Goal: Task Accomplishment & Management: Complete application form

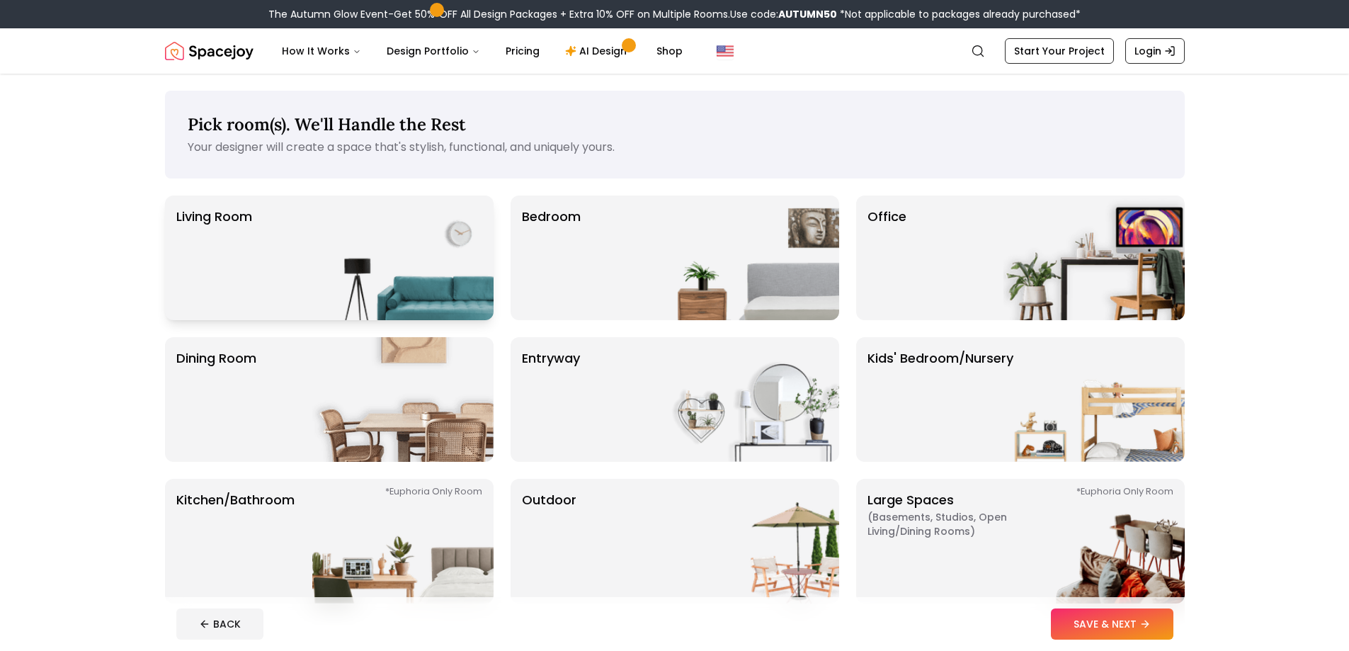
click at [341, 268] on img at bounding box center [402, 257] width 181 height 125
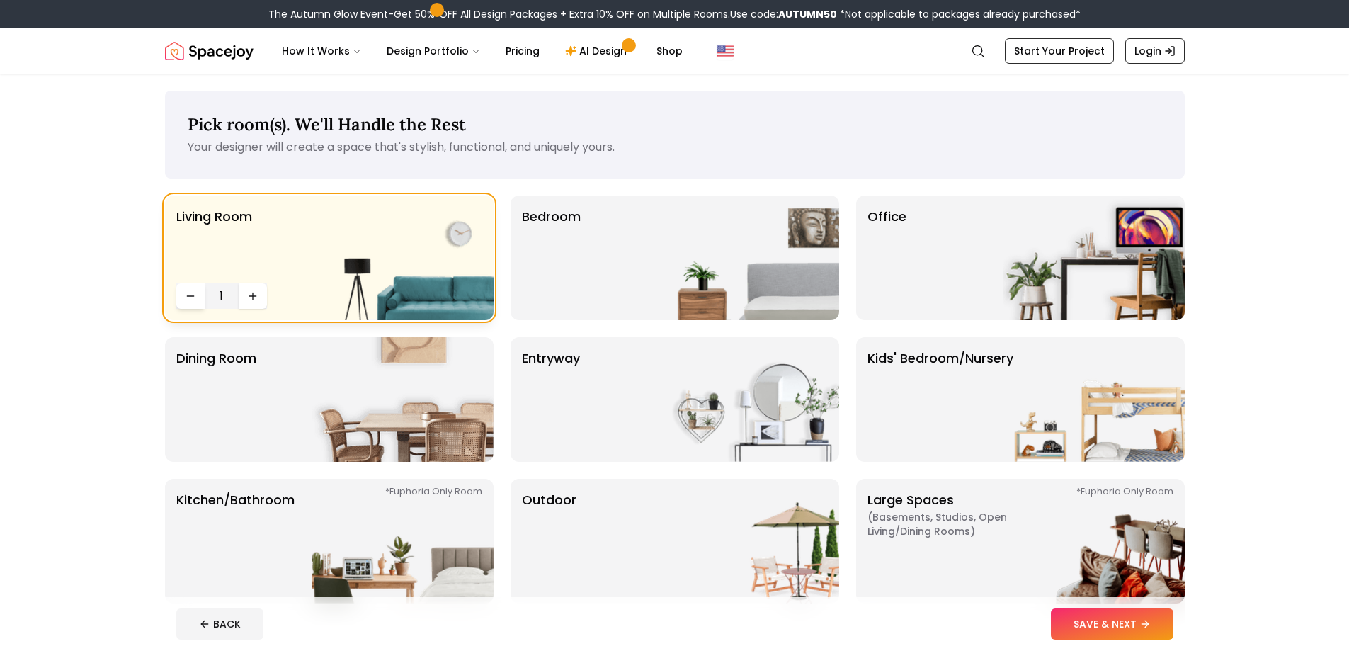
click at [188, 284] on button "Decrease quantity" at bounding box center [190, 295] width 28 height 25
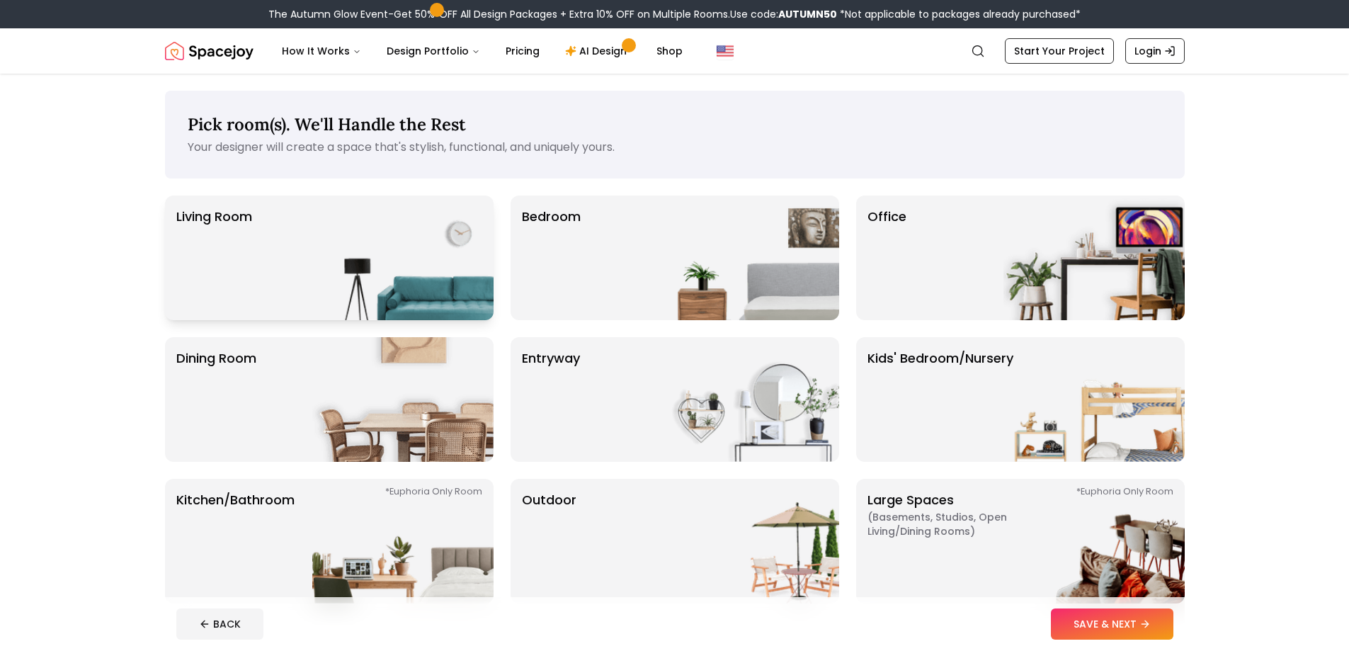
click at [246, 277] on p "Living Room" at bounding box center [214, 258] width 76 height 102
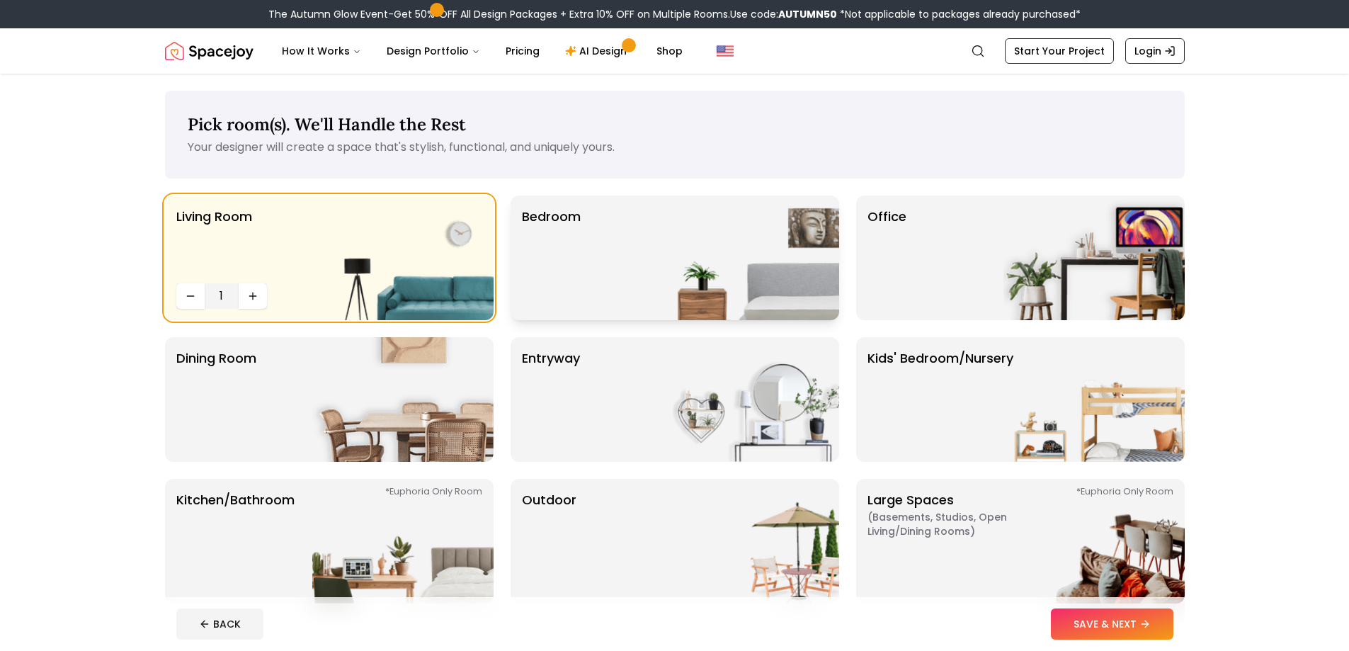
click at [586, 273] on div "Bedroom" at bounding box center [674, 257] width 329 height 125
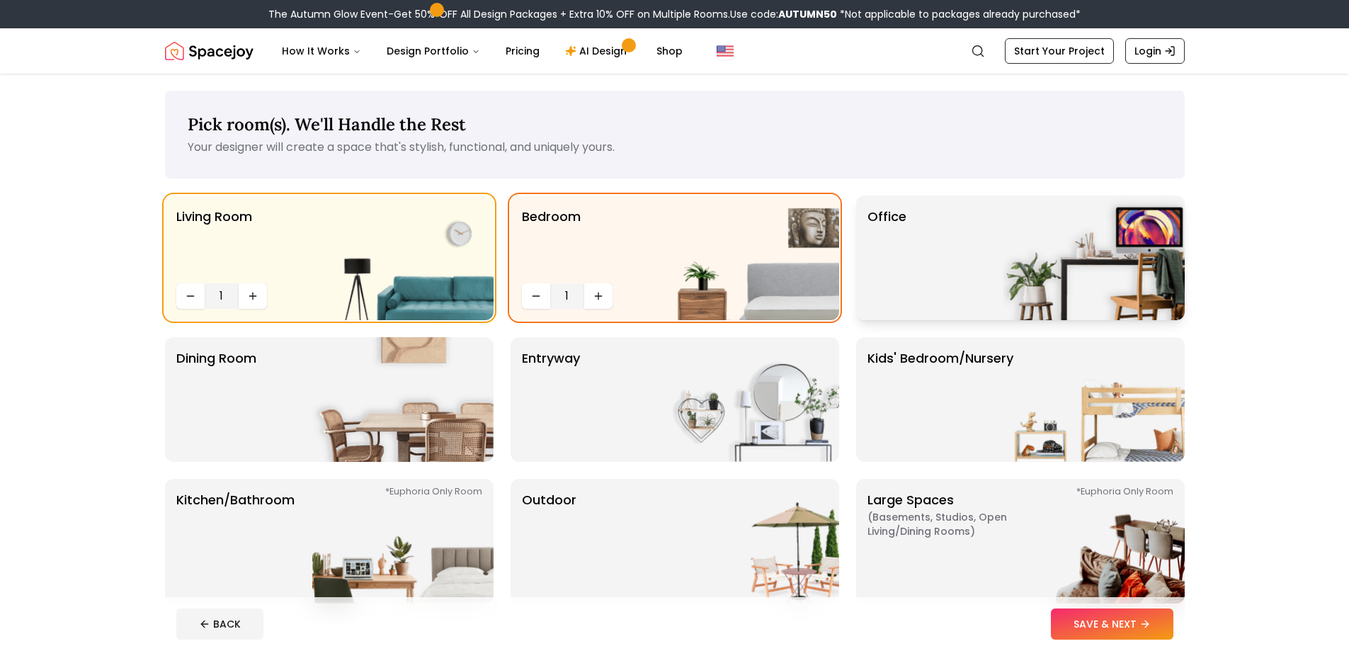
click at [971, 275] on div "Office" at bounding box center [1020, 257] width 329 height 125
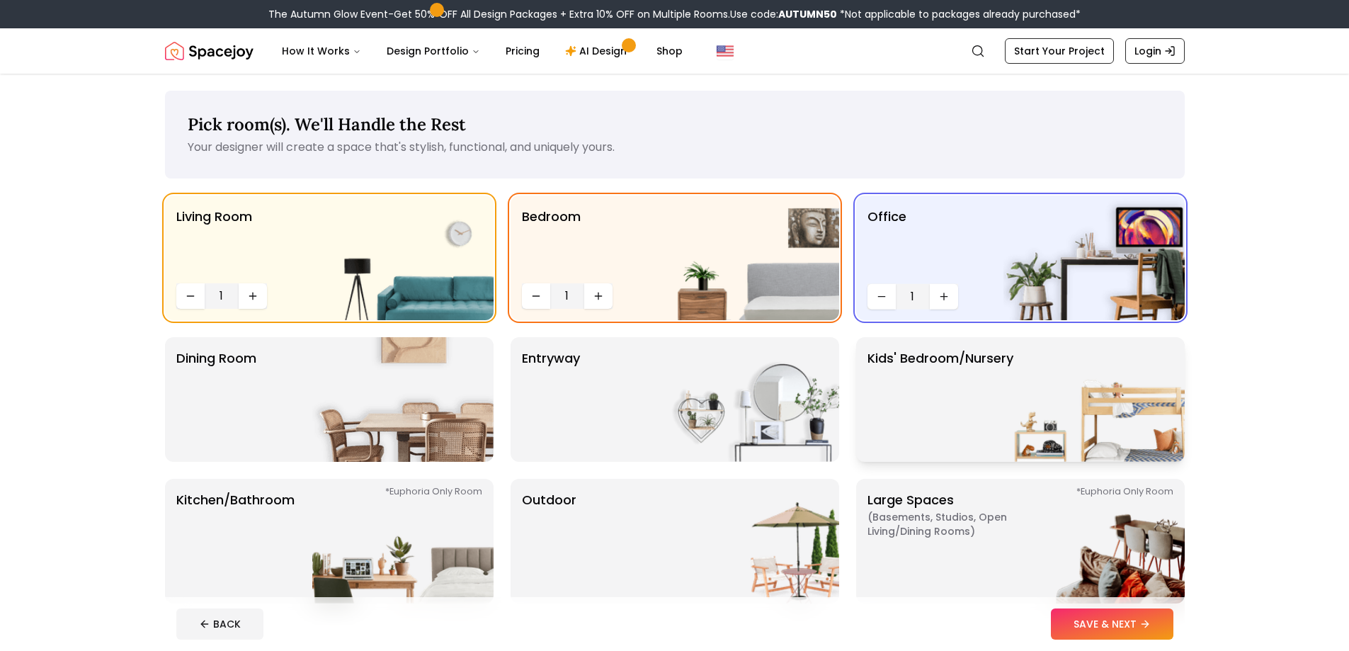
click at [936, 351] on p "Kids' Bedroom/Nursery" at bounding box center [940, 399] width 146 height 102
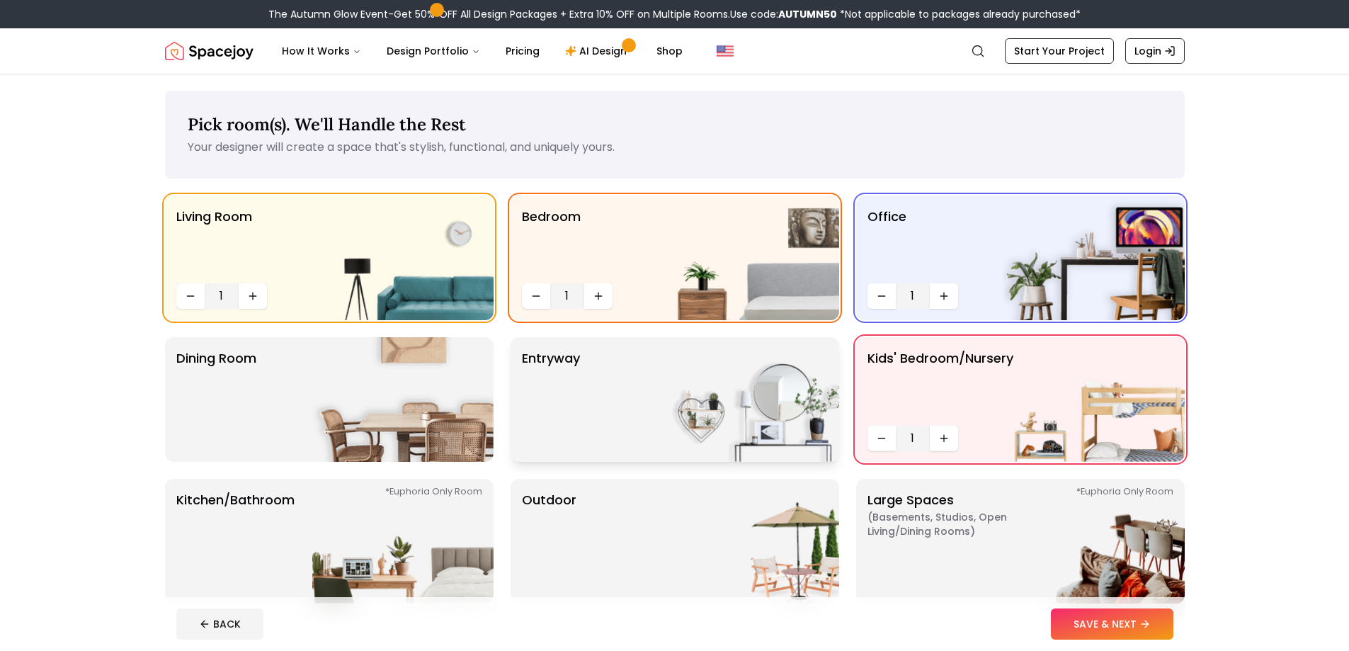
click at [758, 404] on img at bounding box center [748, 399] width 181 height 125
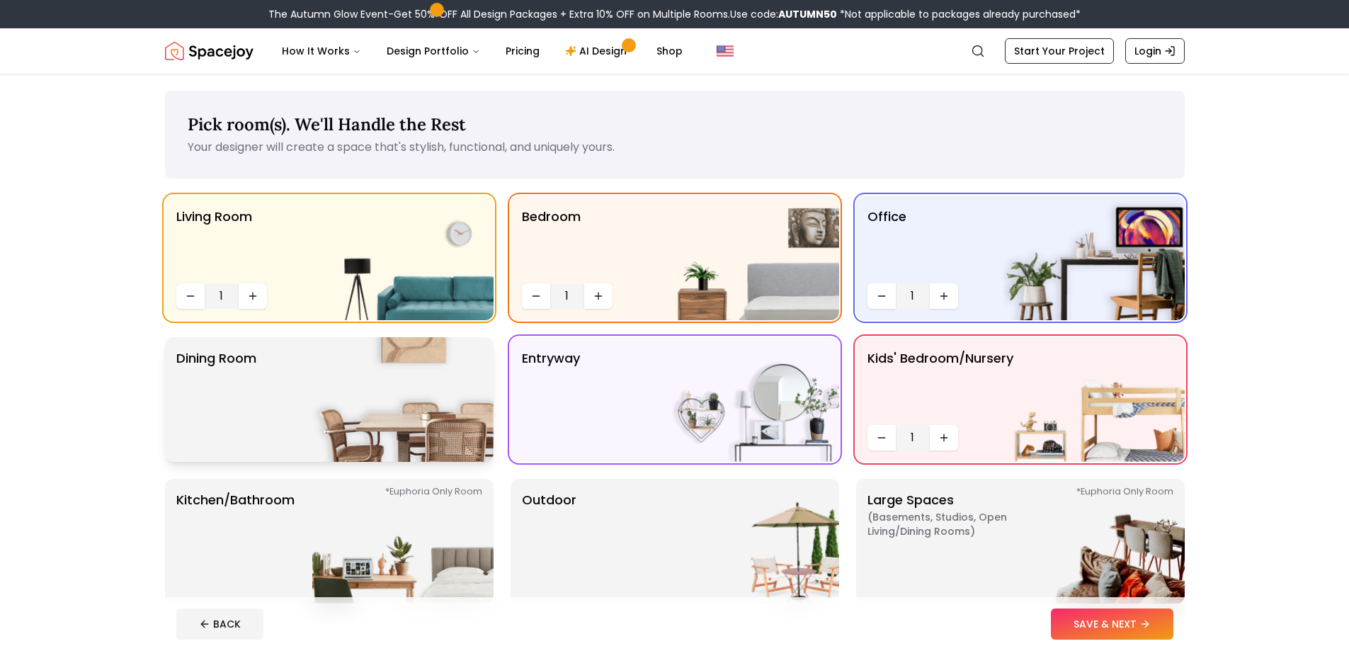
click at [425, 411] on img at bounding box center [402, 399] width 181 height 125
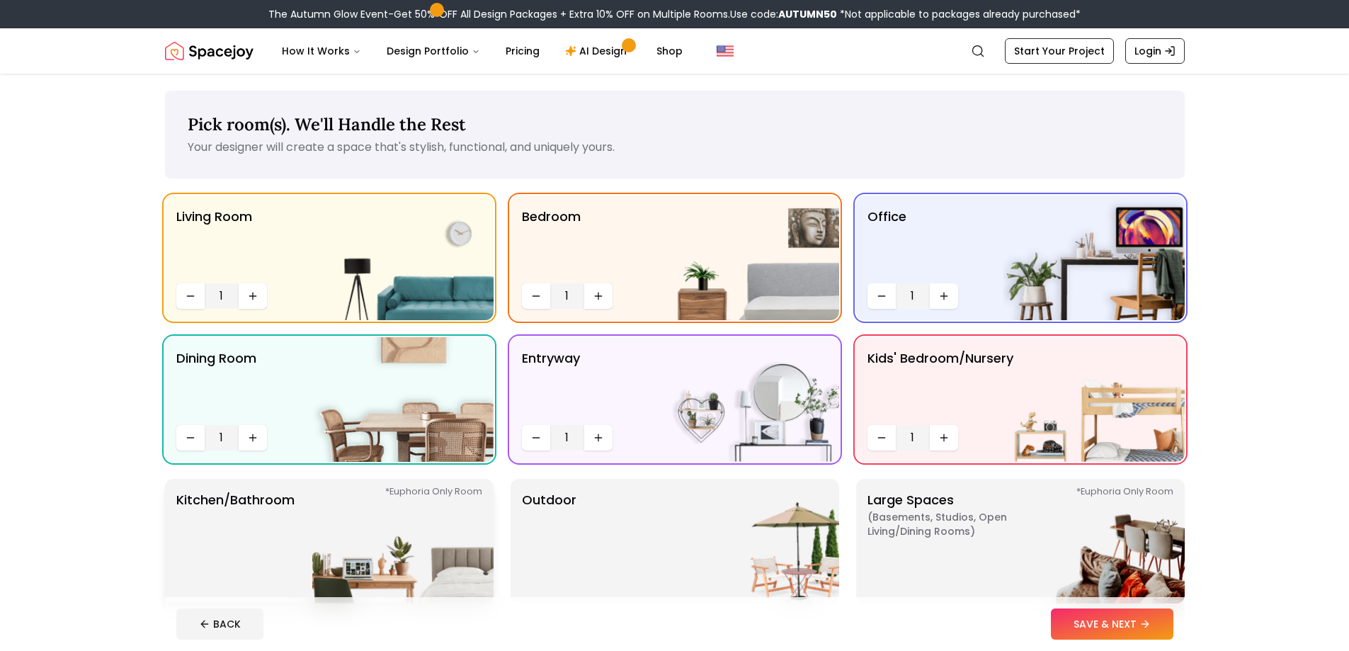
click at [343, 525] on img at bounding box center [402, 541] width 181 height 125
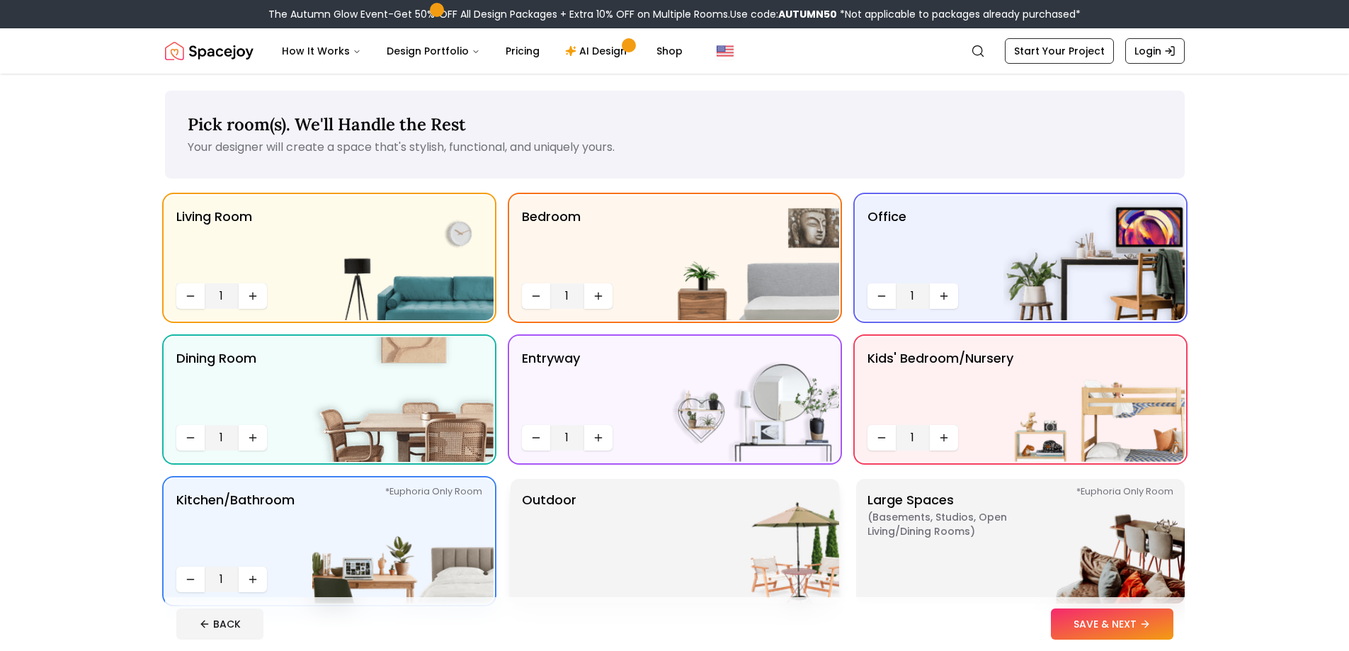
click at [530, 549] on p "Outdoor" at bounding box center [549, 541] width 55 height 102
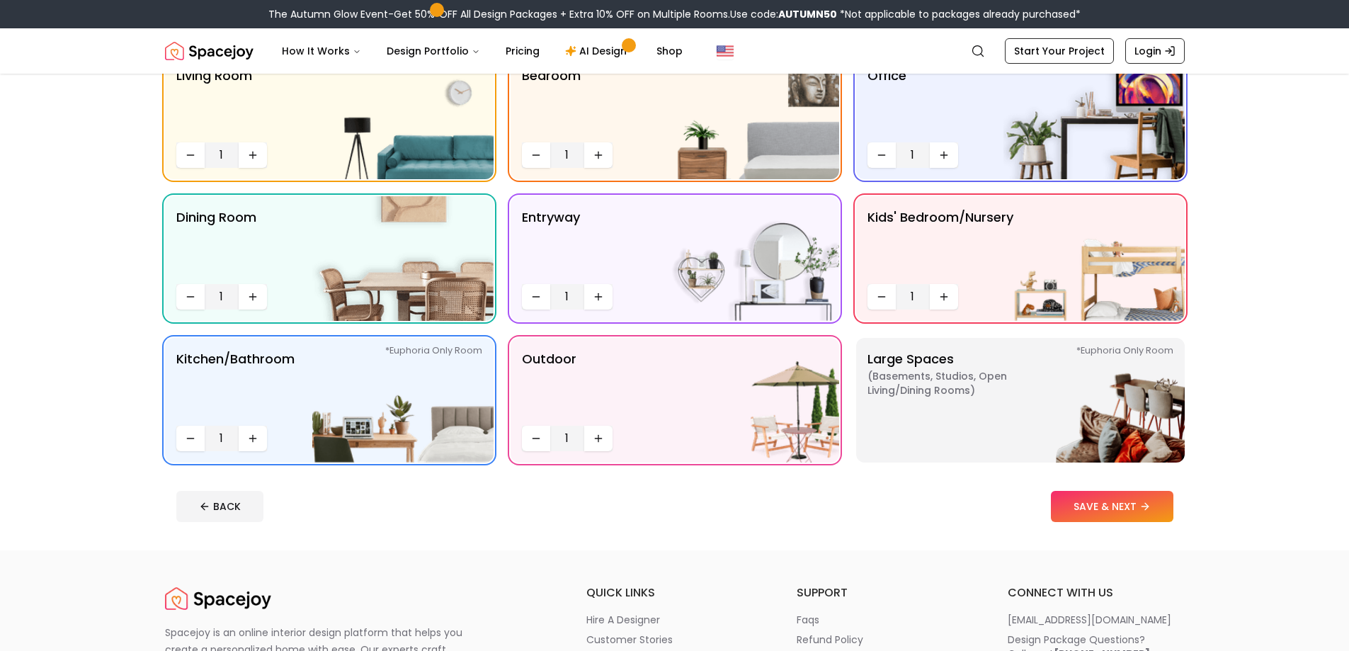
scroll to position [142, 0]
click at [1088, 491] on button "SAVE & NEXT" at bounding box center [1112, 505] width 122 height 31
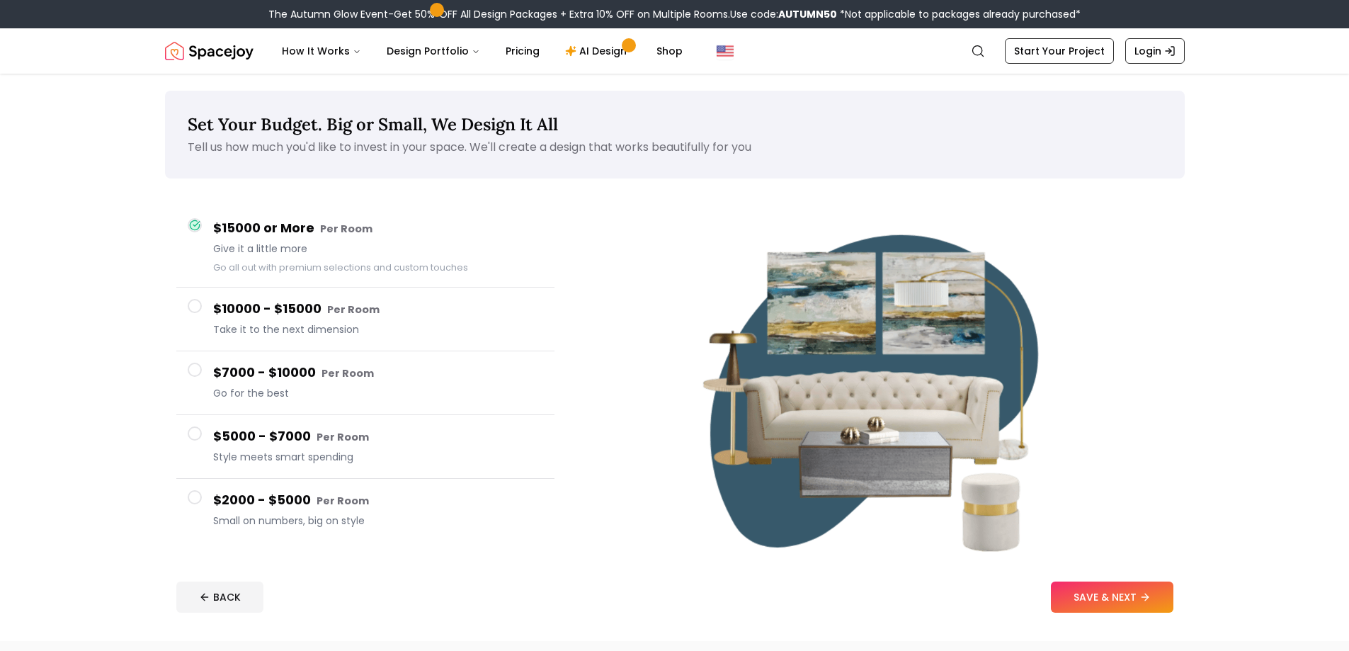
click at [275, 450] on span "Style meets smart spending" at bounding box center [378, 457] width 330 height 14
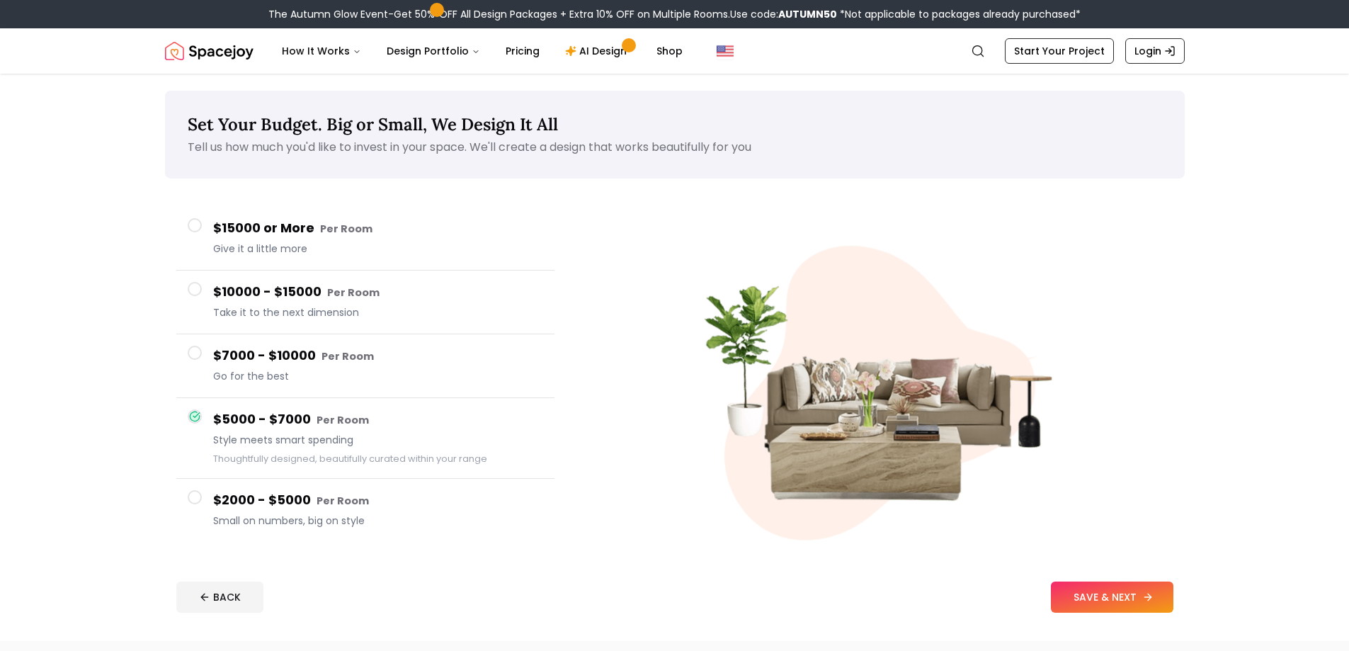
click at [1155, 600] on button "SAVE & NEXT" at bounding box center [1112, 596] width 122 height 31
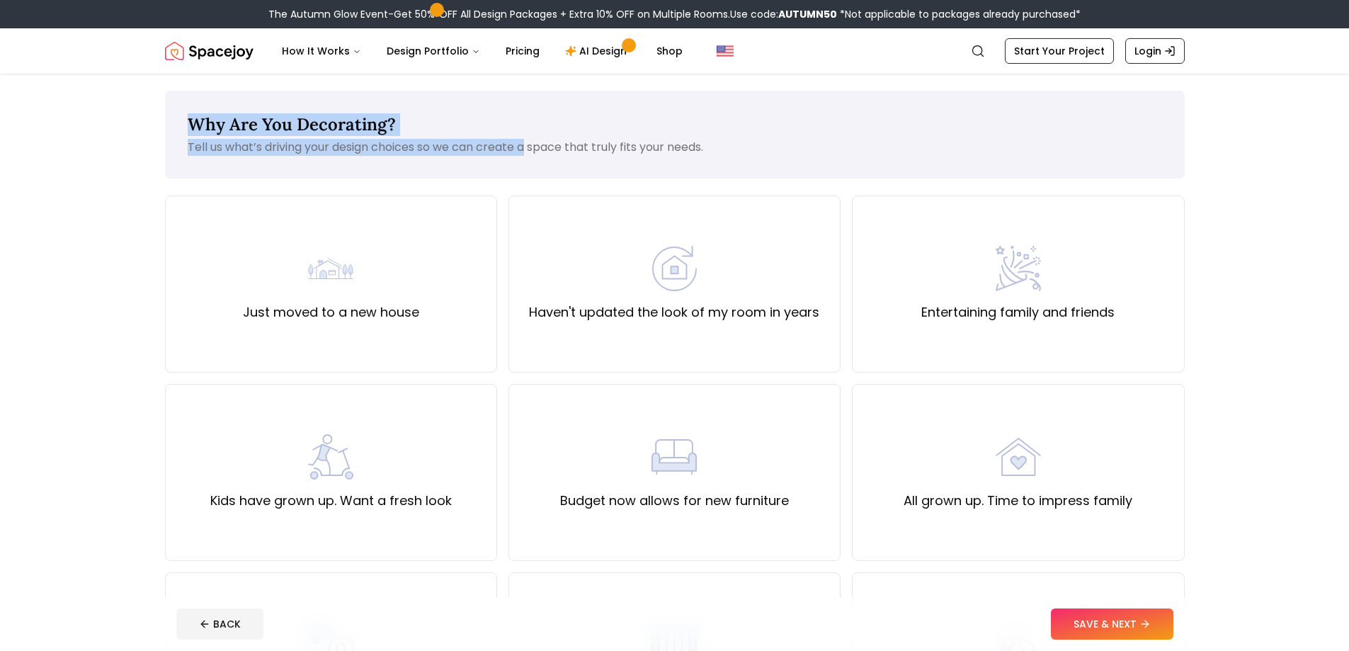
drag, startPoint x: 179, startPoint y: 120, endPoint x: 528, endPoint y: 159, distance: 351.2
click at [528, 159] on div "Why Are You Decorating? Tell us what’s driving your design choices so we can cr…" at bounding box center [675, 135] width 1020 height 88
click at [532, 173] on div "Why Are You Decorating? Tell us what’s driving your design choices so we can cr…" at bounding box center [675, 135] width 1020 height 88
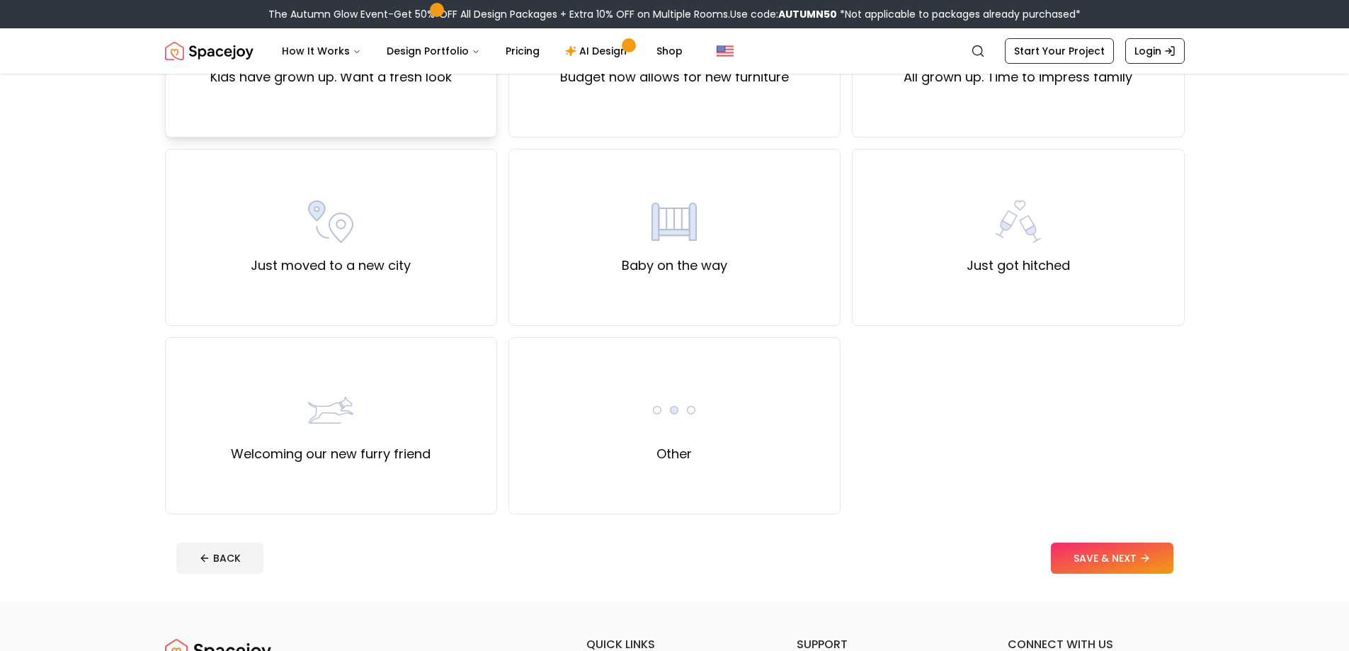
scroll to position [425, 0]
click at [1032, 267] on label "Just got hitched" at bounding box center [1017, 264] width 103 height 20
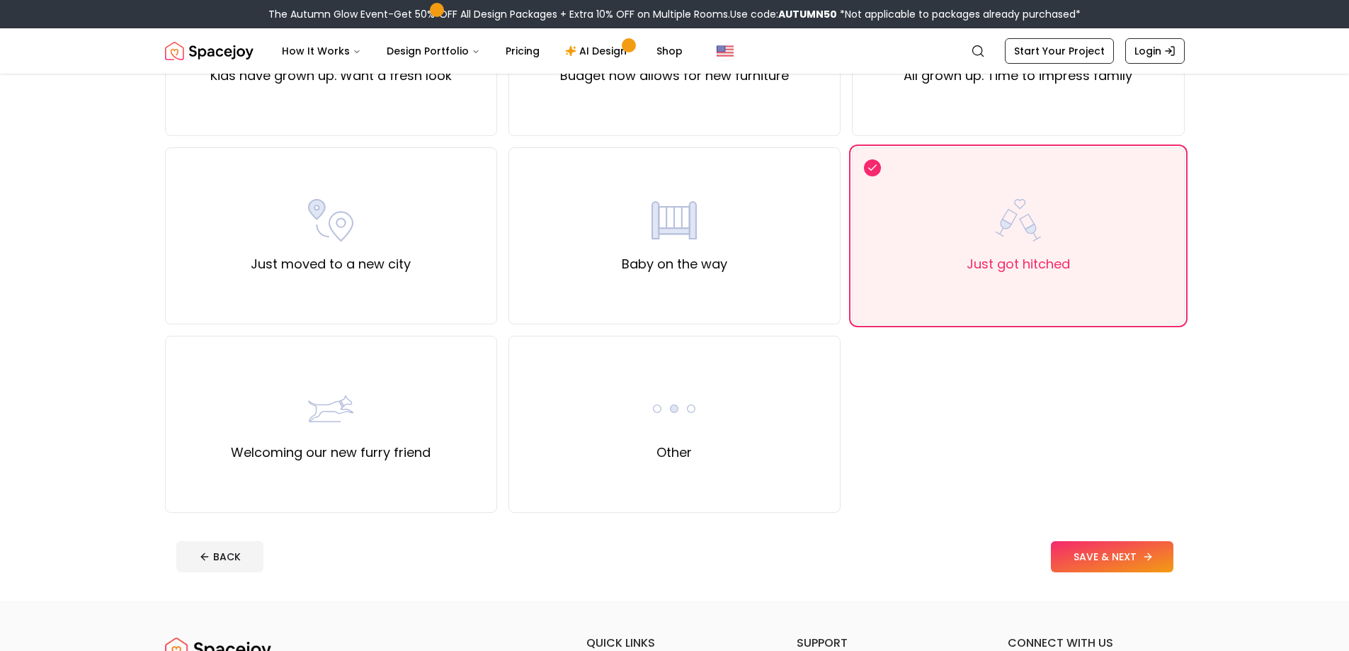
click at [1138, 551] on button "SAVE & NEXT" at bounding box center [1112, 556] width 122 height 31
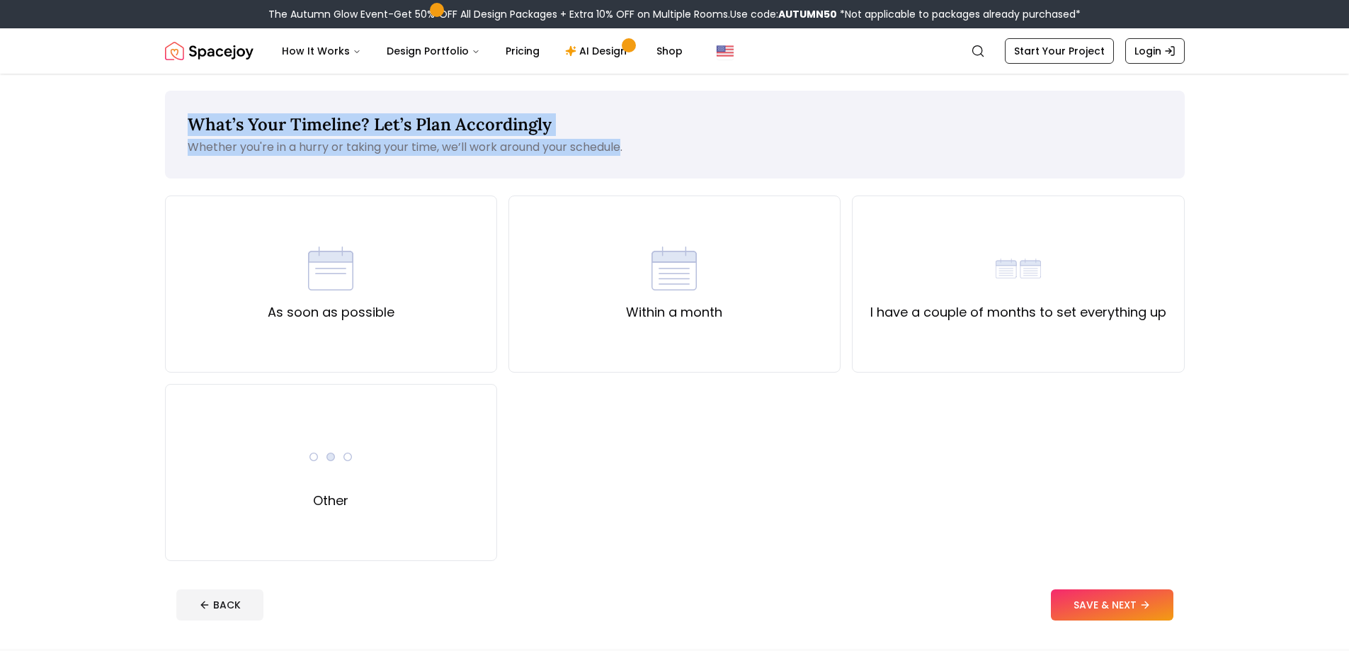
drag, startPoint x: 181, startPoint y: 108, endPoint x: 624, endPoint y: 170, distance: 447.6
click at [624, 170] on div "What’s Your Timeline? Let’s Plan Accordingly Whether you're in a hurry or takin…" at bounding box center [675, 135] width 1020 height 88
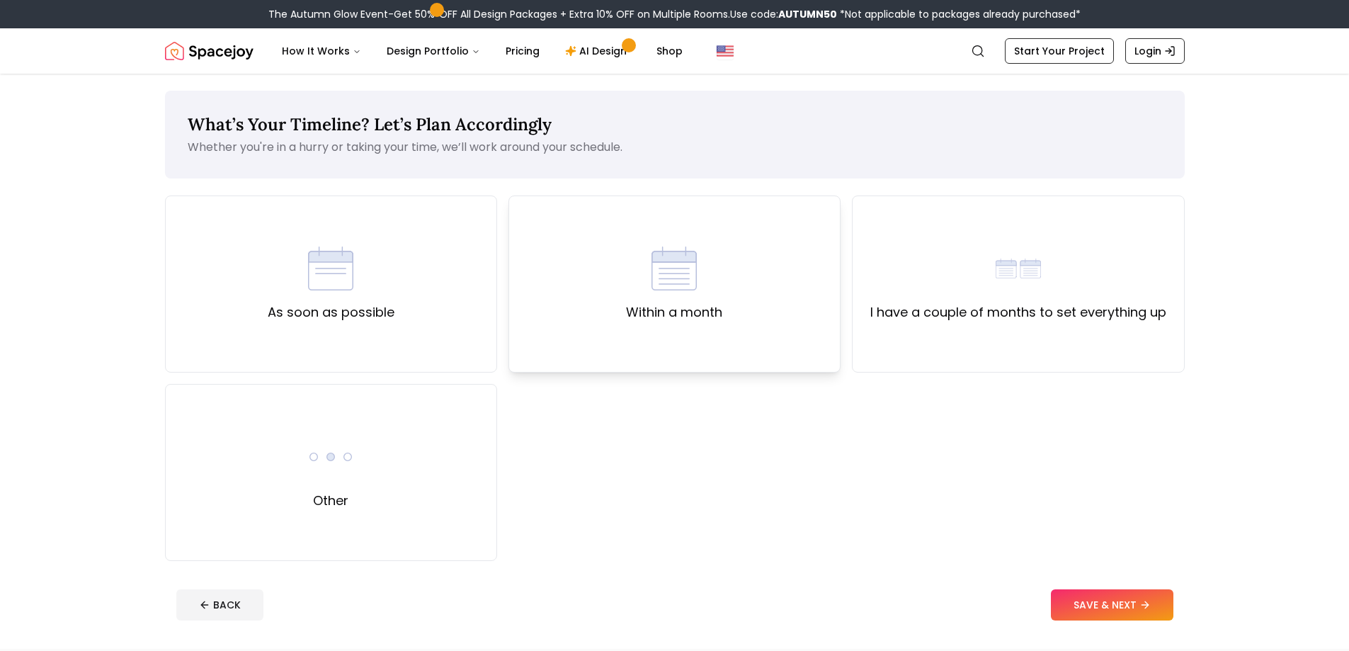
click at [740, 250] on div "Within a month" at bounding box center [674, 283] width 332 height 177
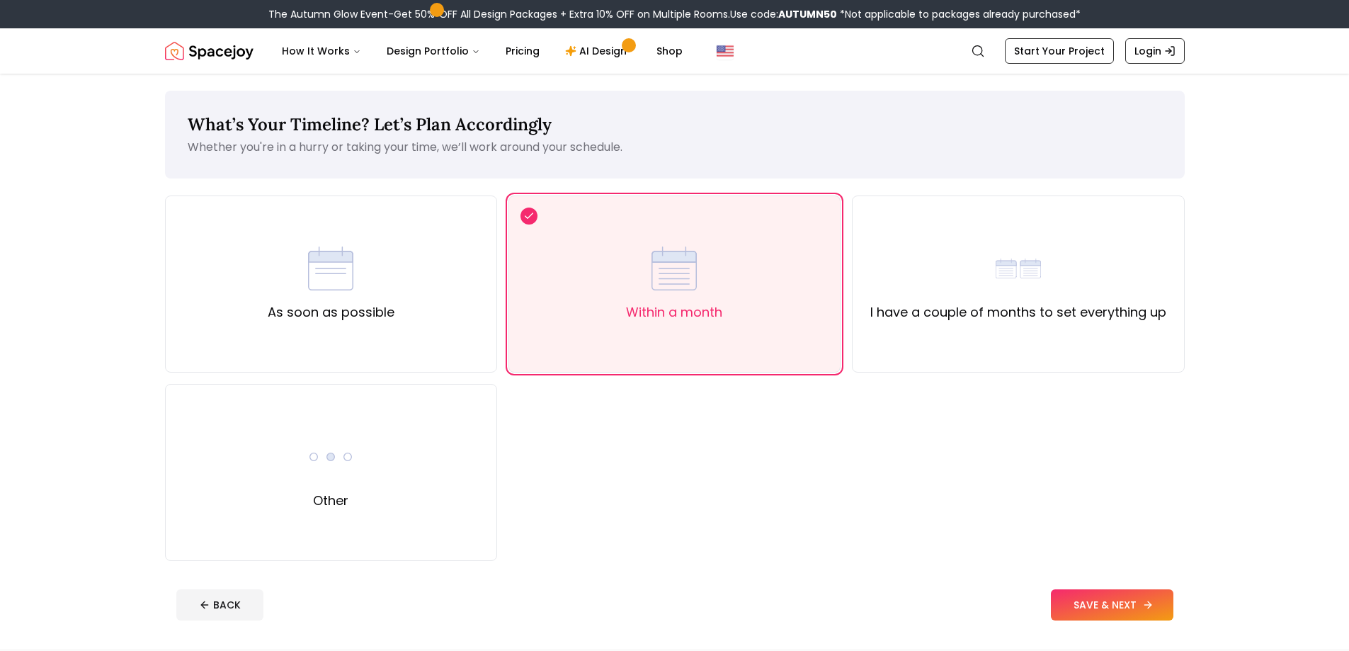
click at [1136, 592] on button "SAVE & NEXT" at bounding box center [1112, 604] width 122 height 31
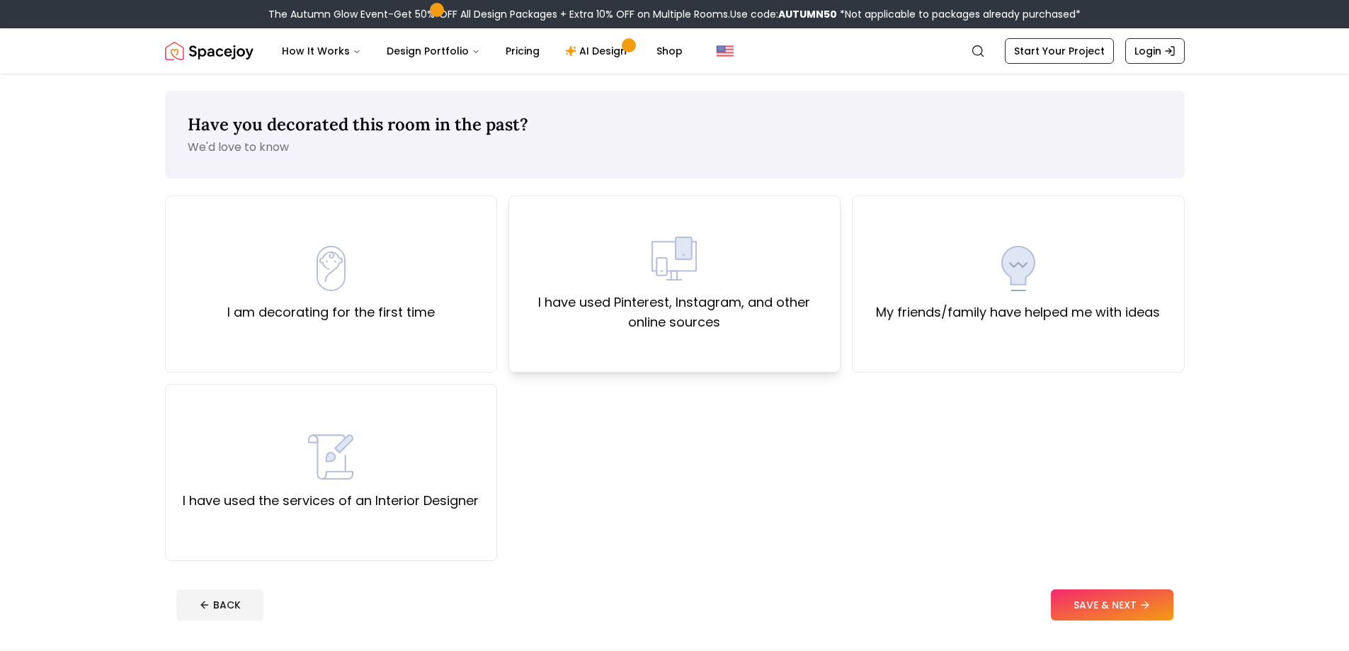
click at [695, 271] on img at bounding box center [673, 258] width 45 height 45
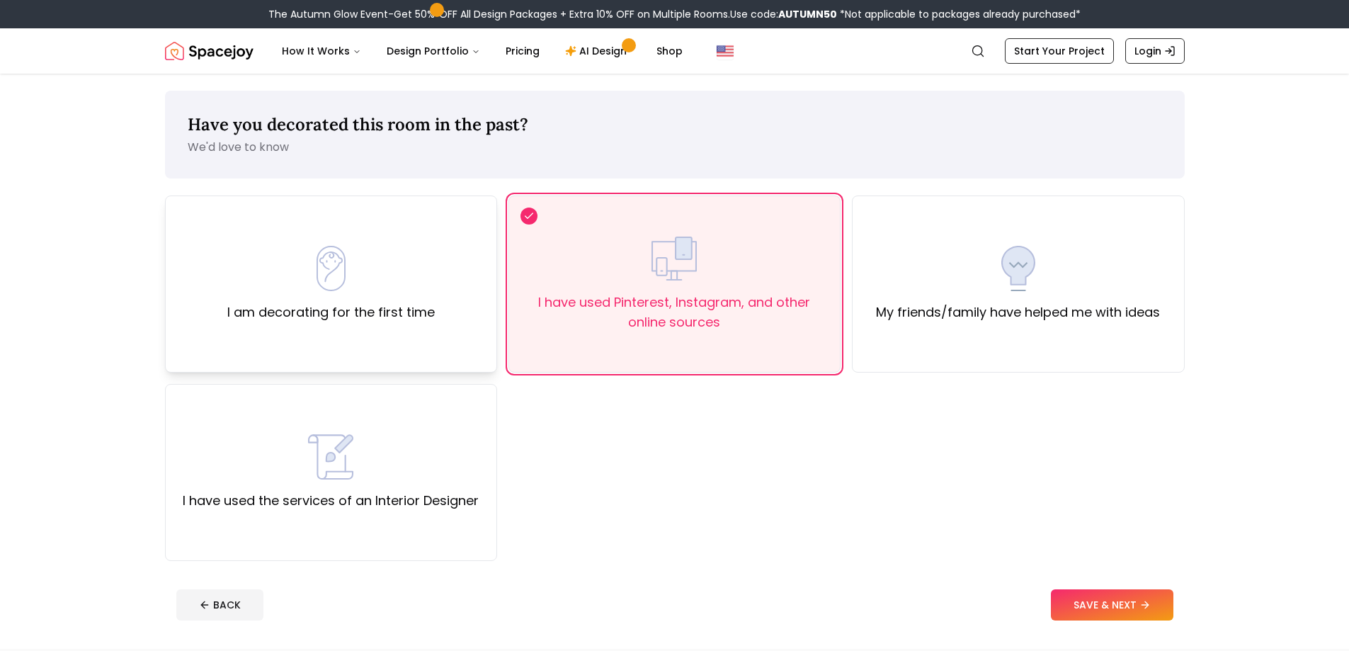
click at [346, 312] on label "I am decorating for the first time" at bounding box center [330, 312] width 207 height 20
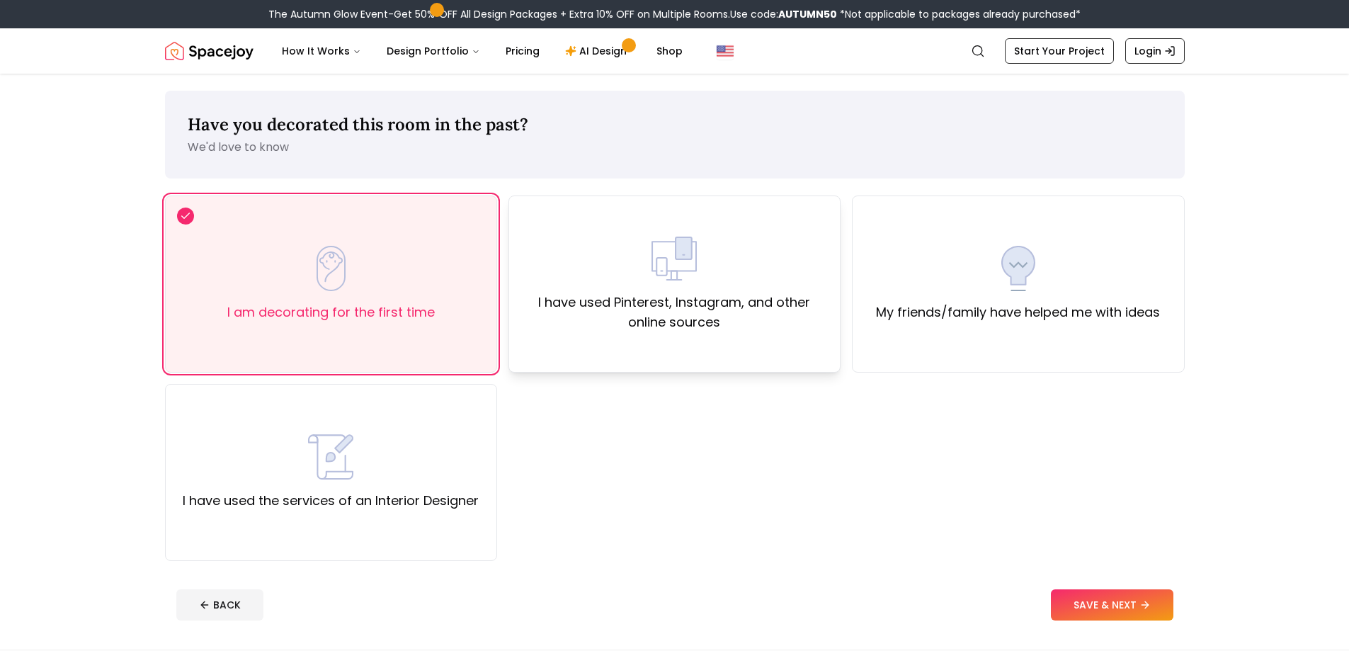
click at [729, 321] on label "I have used Pinterest, Instagram, and other online sources" at bounding box center [674, 312] width 308 height 40
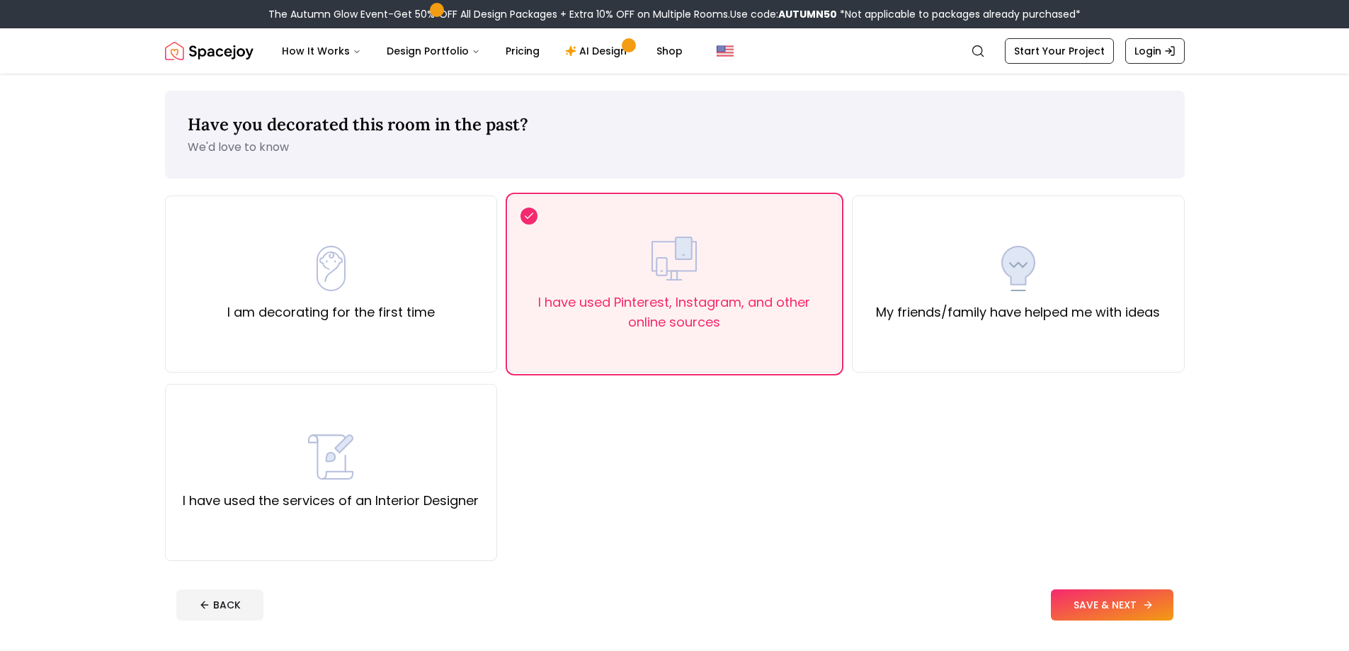
click at [1126, 615] on button "SAVE & NEXT" at bounding box center [1112, 604] width 122 height 31
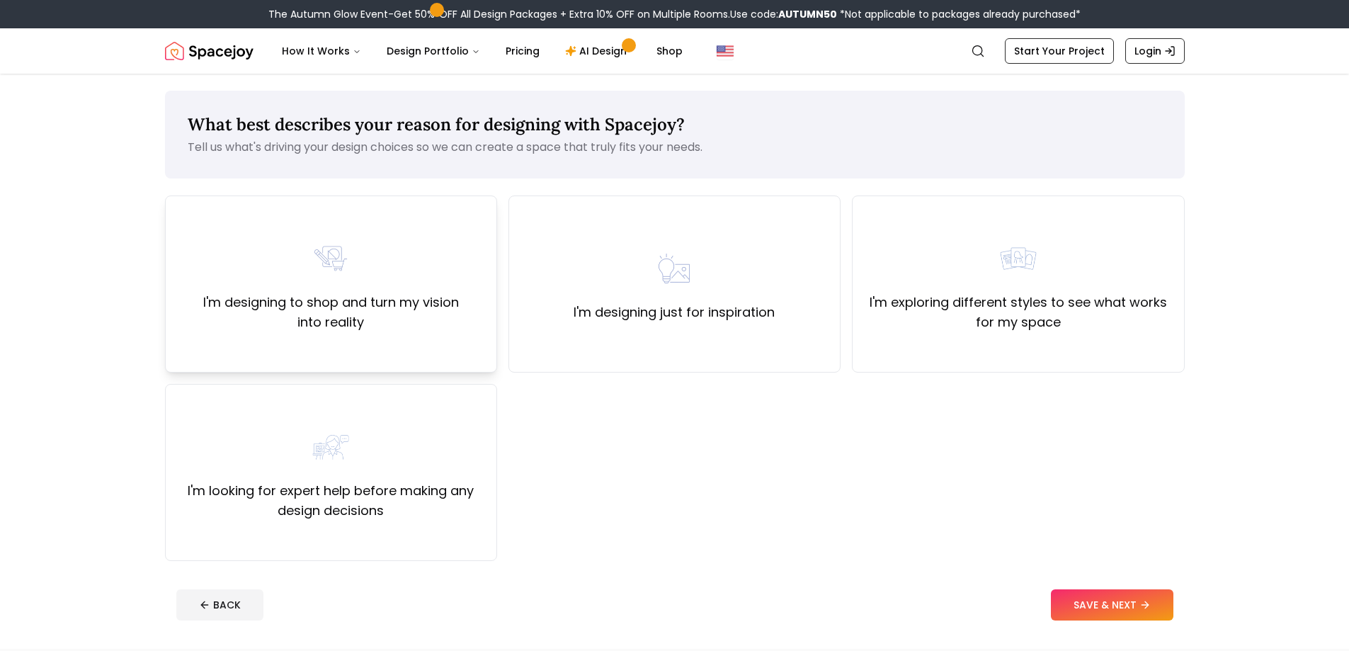
click at [447, 276] on div "I'm designing to shop and turn my vision into reality" at bounding box center [331, 284] width 308 height 96
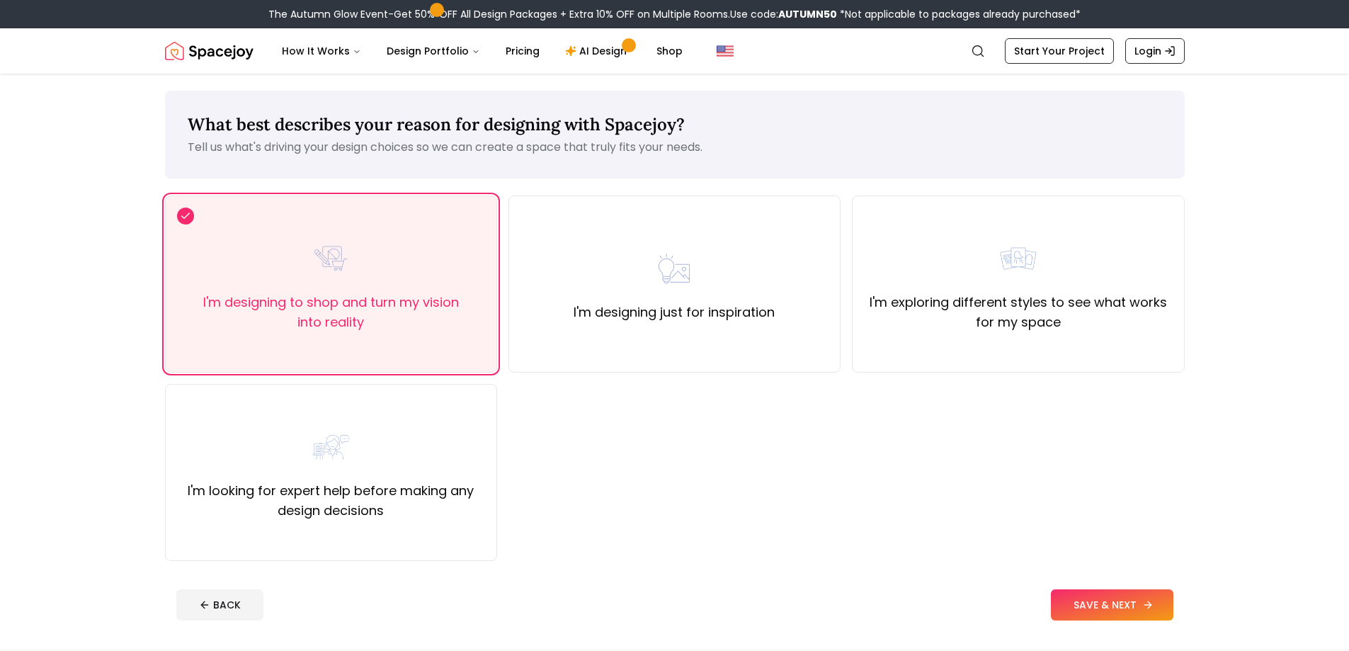
click at [1080, 616] on button "SAVE & NEXT" at bounding box center [1112, 604] width 122 height 31
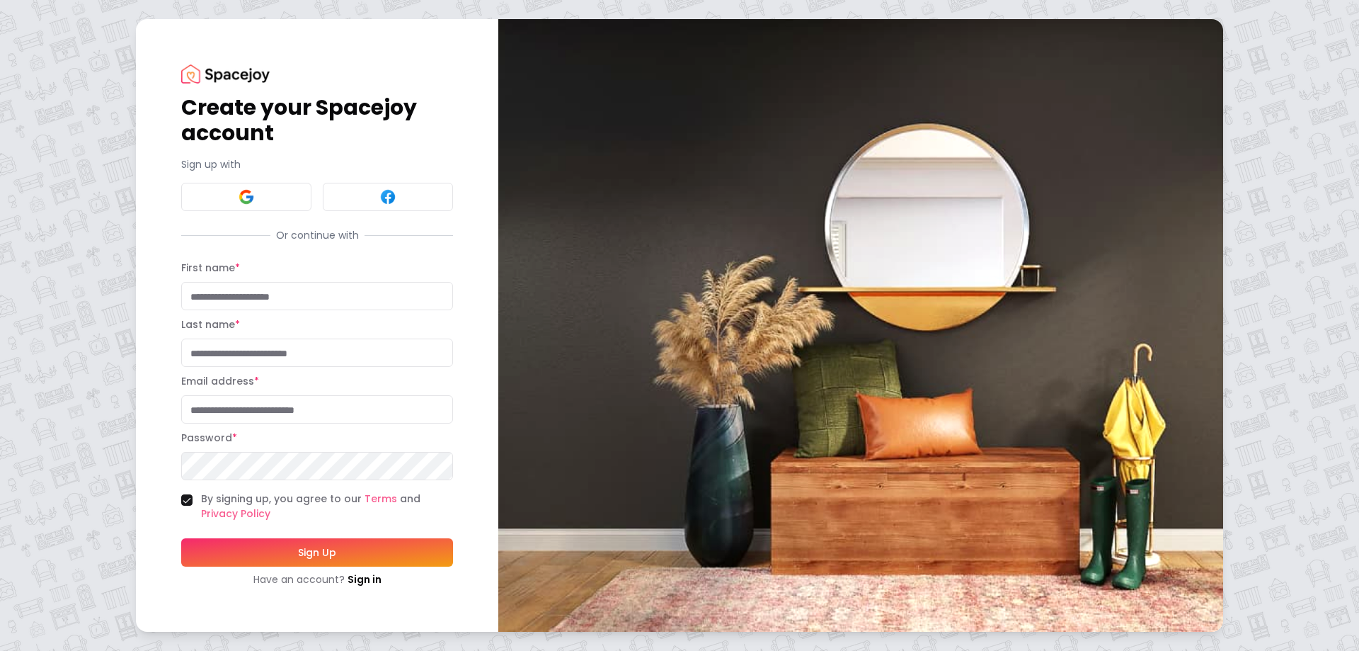
click at [259, 59] on div "Create your Spacejoy account Sign up with Or continue with First name * Last na…" at bounding box center [317, 325] width 363 height 612
click at [255, 72] on img at bounding box center [225, 73] width 89 height 19
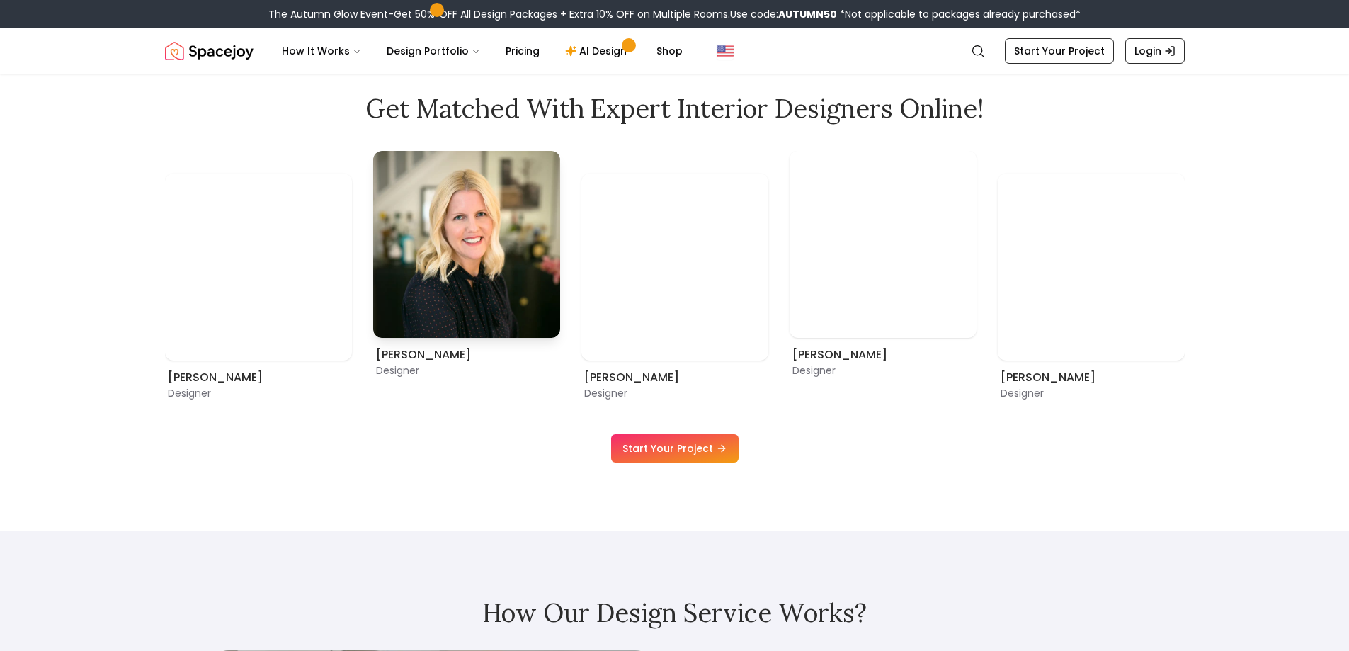
scroll to position [850, 0]
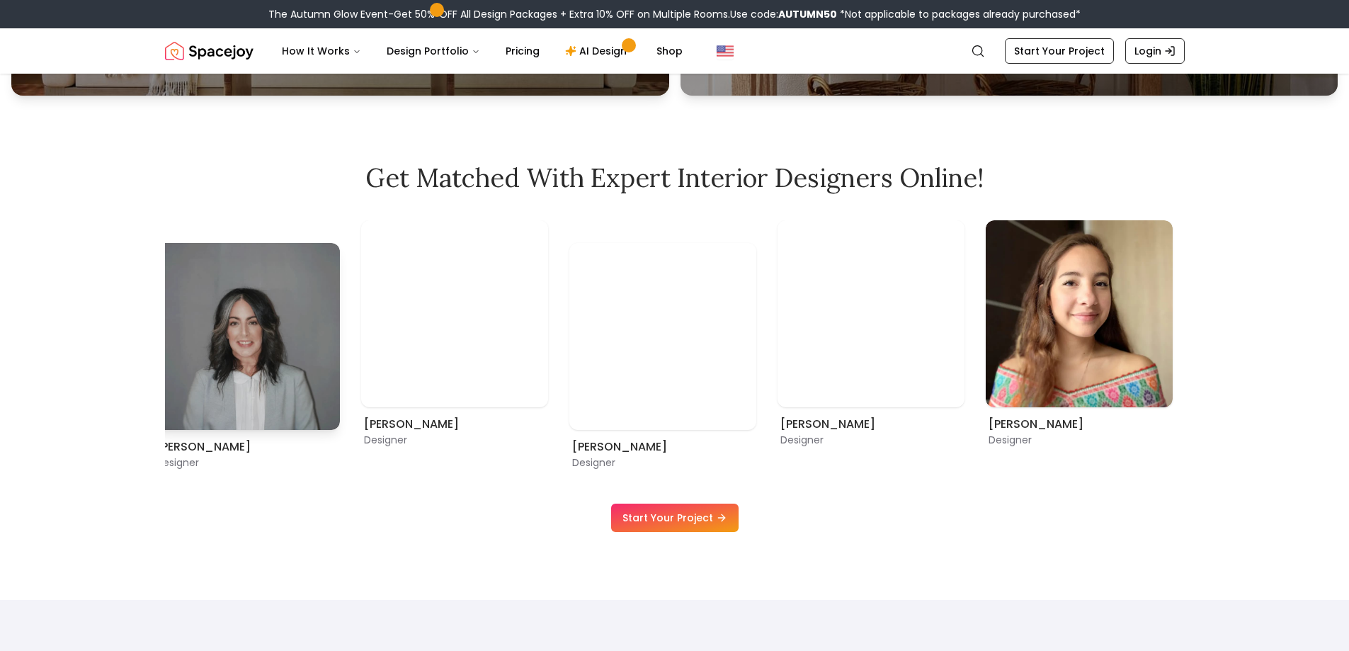
click at [263, 353] on img "6 / 9" at bounding box center [246, 336] width 187 height 187
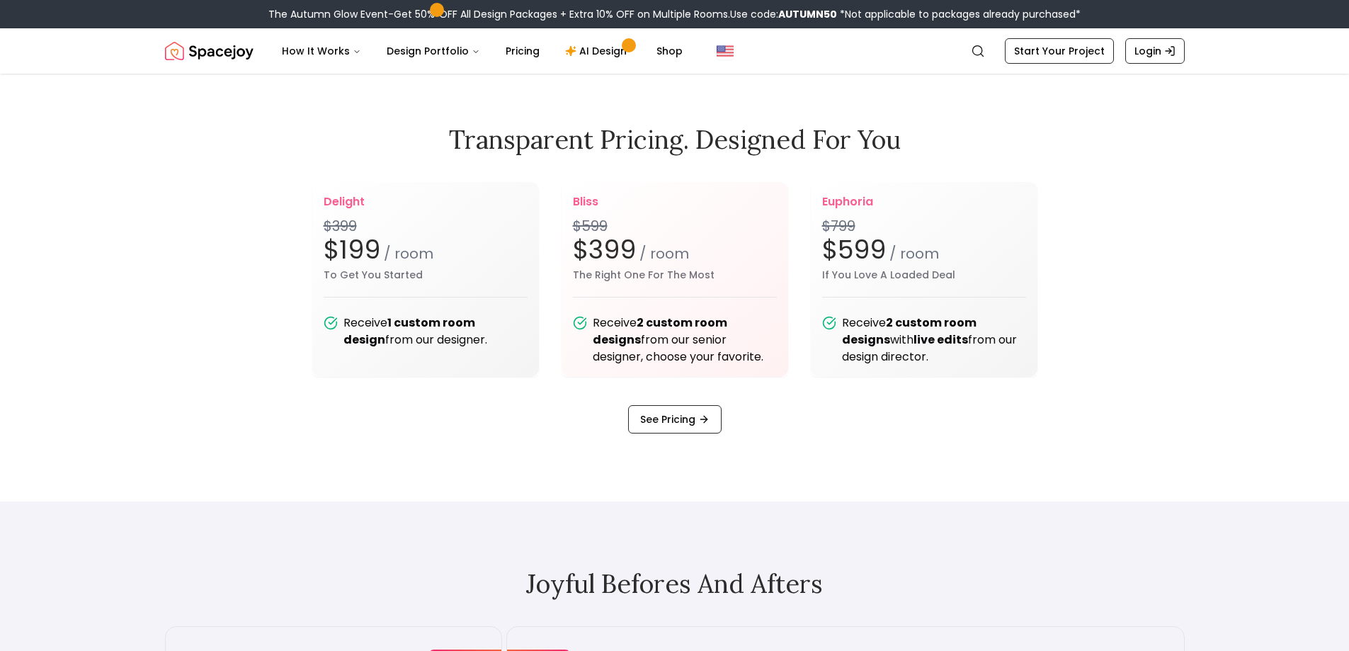
scroll to position [2124, 0]
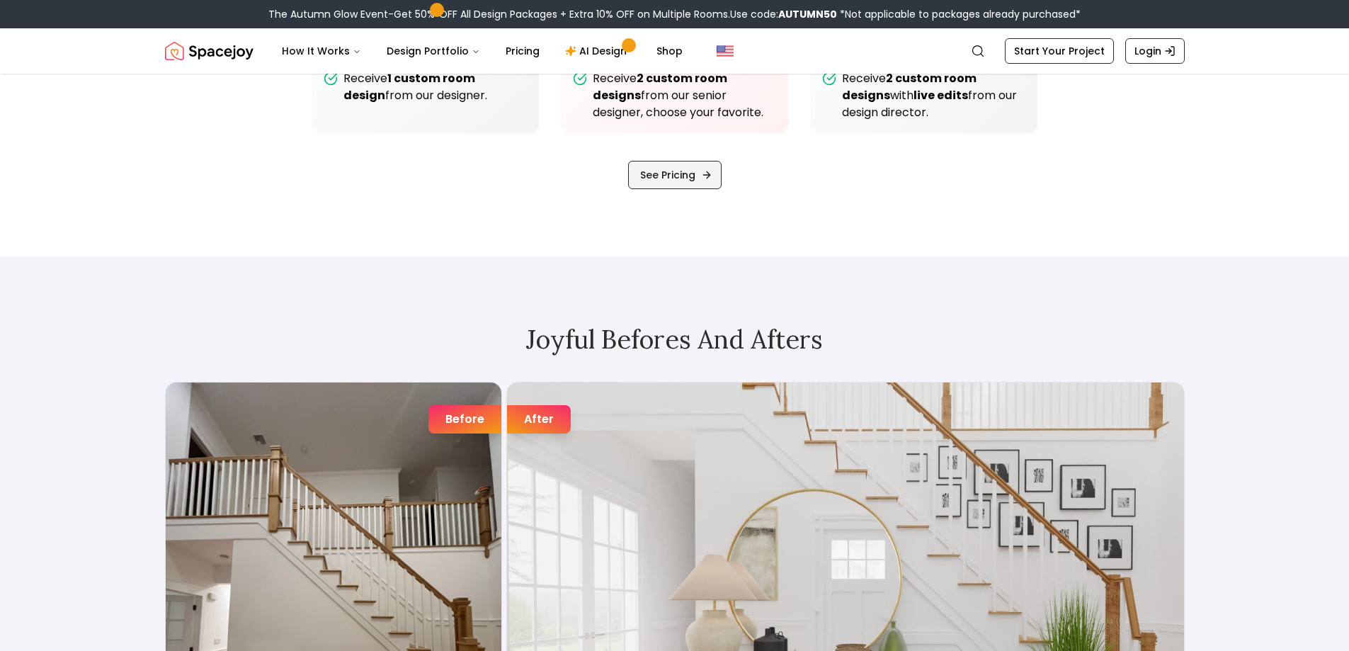
click at [711, 179] on icon at bounding box center [706, 174] width 11 height 11
